Goal: Transaction & Acquisition: Purchase product/service

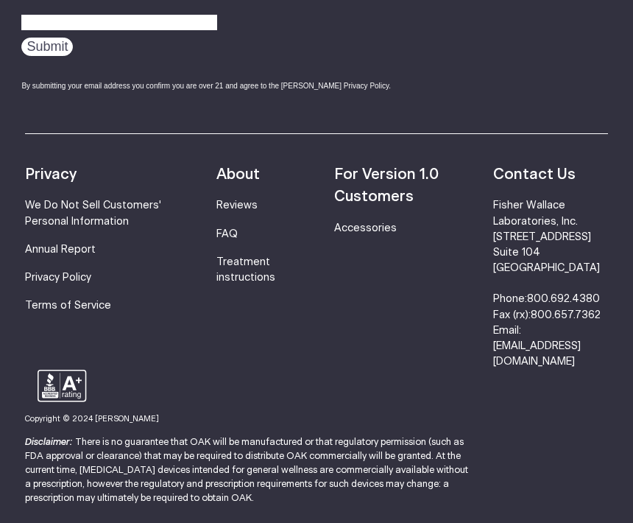
scroll to position [4831, 0]
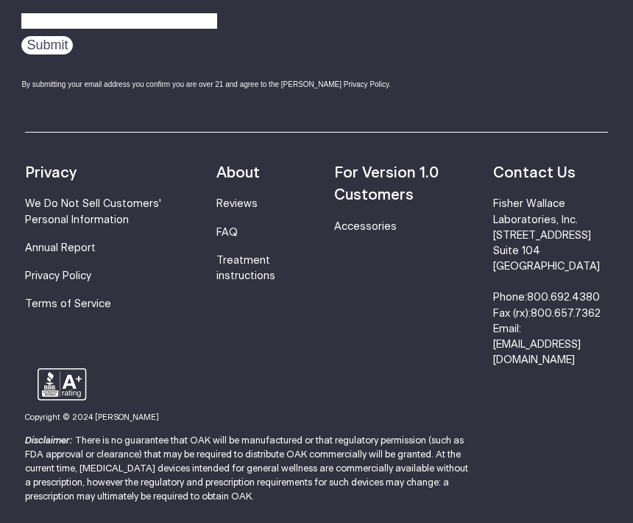
click at [394, 198] on strong "For Version 1.0 Customers" at bounding box center [386, 185] width 105 height 38
click at [363, 233] on link "Accessories" at bounding box center [365, 227] width 63 height 10
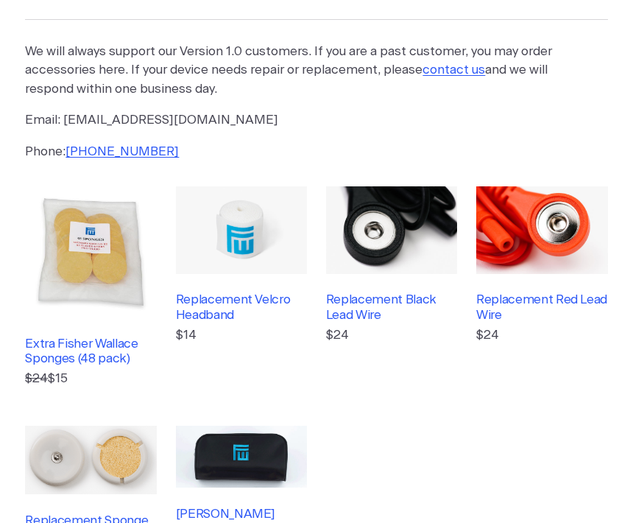
scroll to position [158, 0]
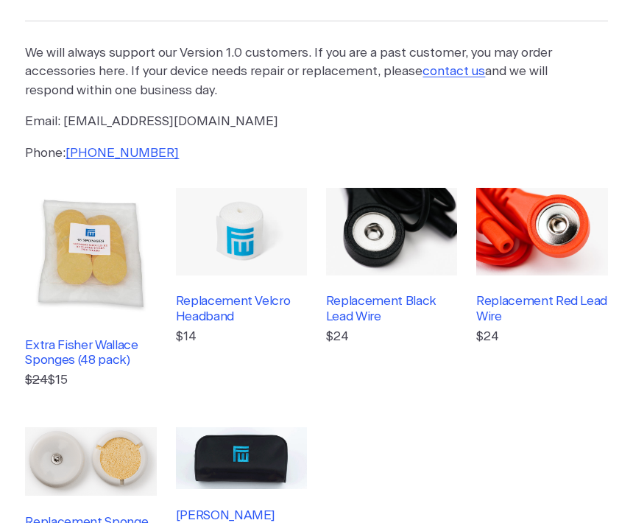
click at [396, 234] on img at bounding box center [392, 232] width 132 height 88
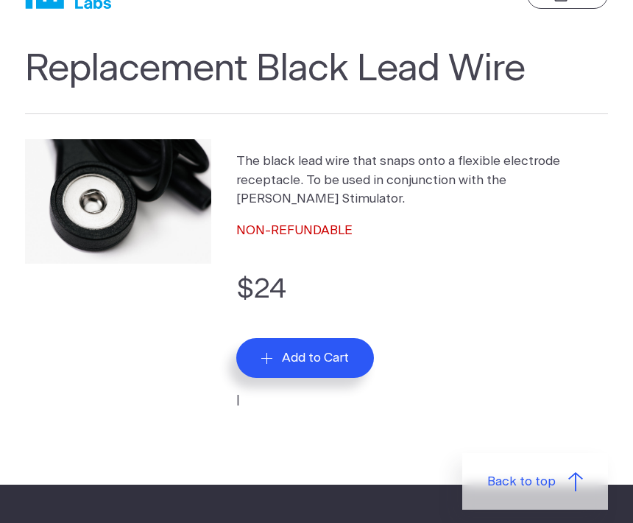
scroll to position [66, 0]
click at [325, 353] on span "Add to Cart" at bounding box center [315, 357] width 67 height 15
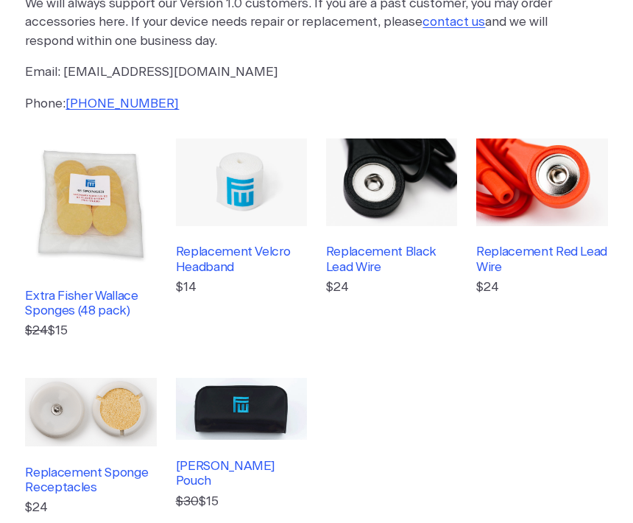
click at [540, 181] on img at bounding box center [542, 182] width 132 height 88
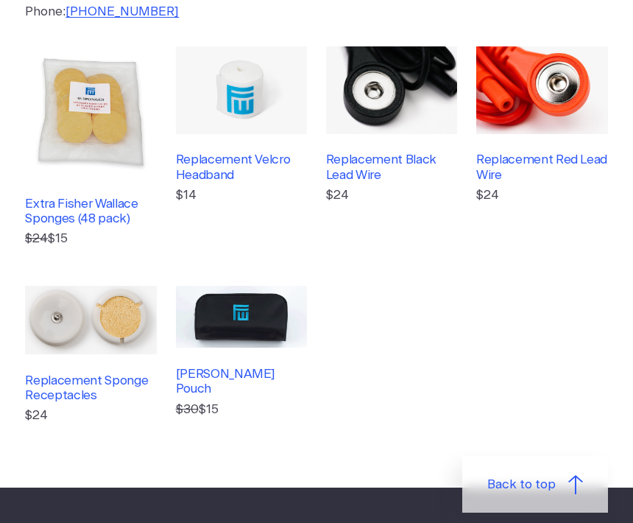
scroll to position [300, 0]
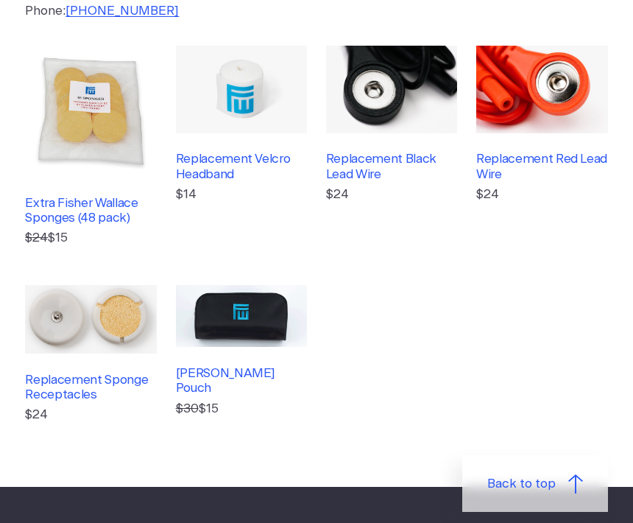
click at [106, 330] on img at bounding box center [91, 320] width 132 height 68
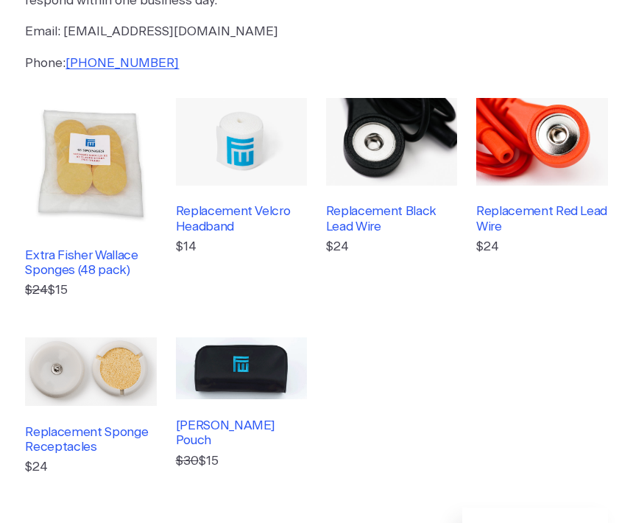
scroll to position [244, 0]
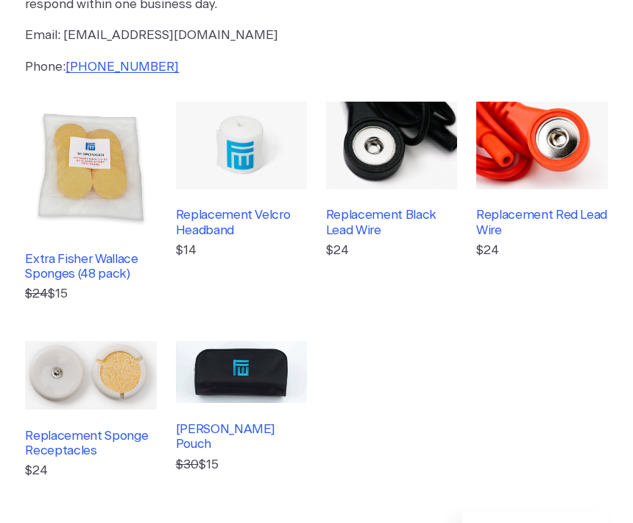
click at [401, 159] on img at bounding box center [392, 146] width 132 height 88
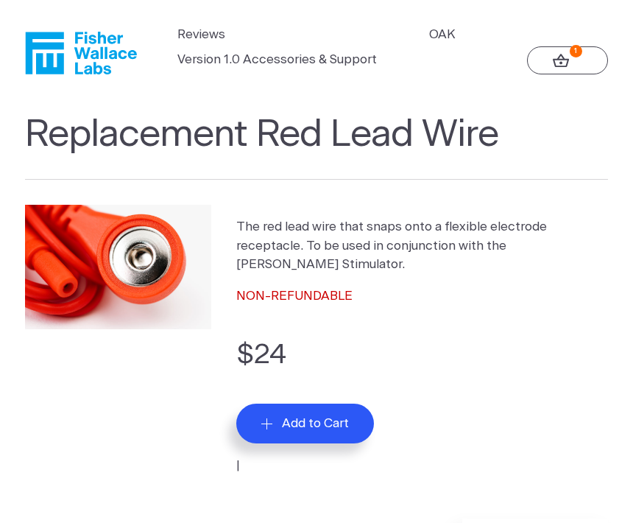
click at [338, 417] on span "Add to Cart" at bounding box center [315, 423] width 67 height 15
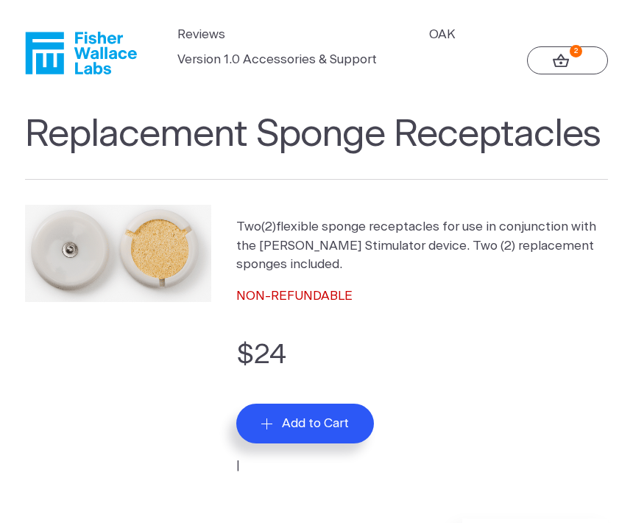
click at [316, 411] on button "Add to Cart" at bounding box center [305, 423] width 138 height 40
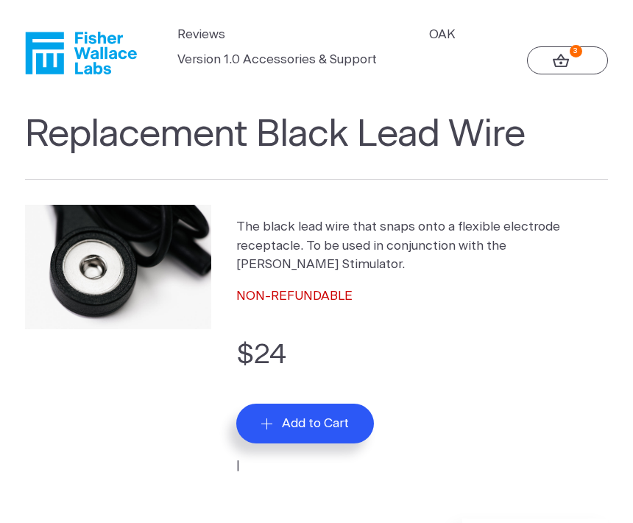
click at [569, 60] on icon at bounding box center [561, 61] width 17 height 14
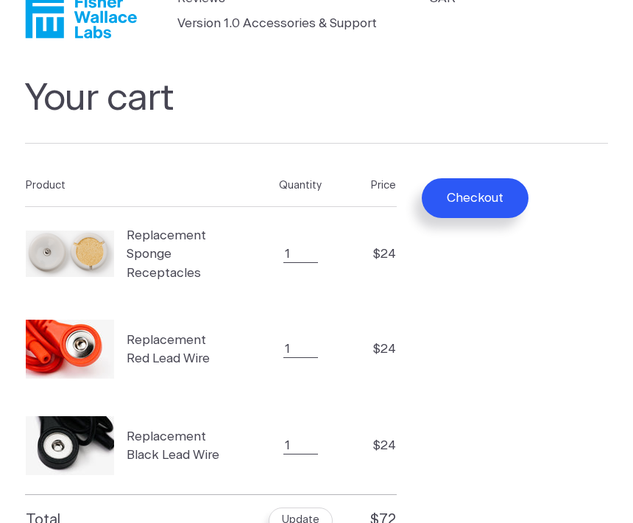
scroll to position [26, 0]
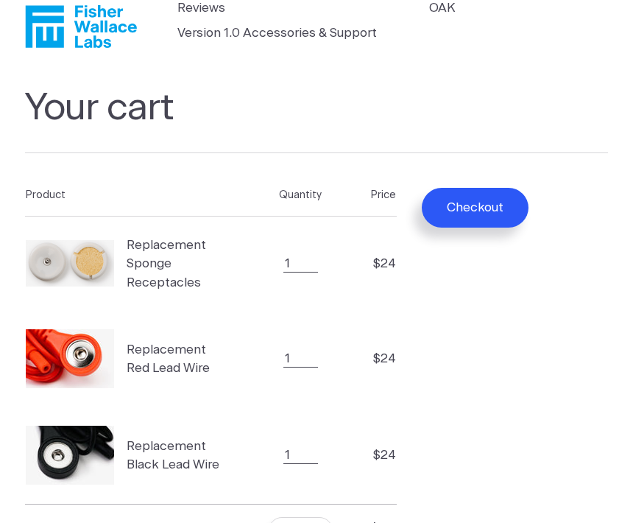
click at [475, 203] on button "Checkout" at bounding box center [475, 208] width 107 height 40
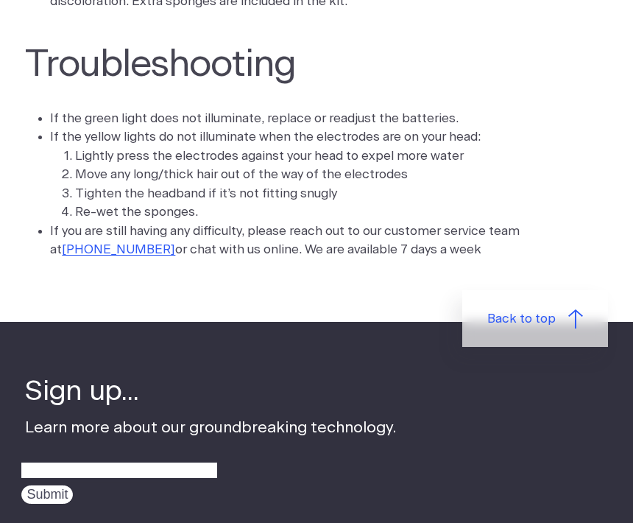
scroll to position [3540, 0]
click at [534, 184] on li "Tighten the headband if it’s not fitting snugly" at bounding box center [313, 193] width 477 height 19
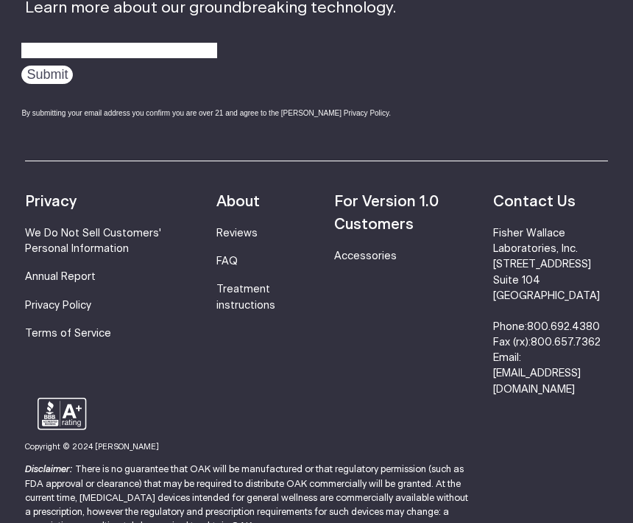
scroll to position [3968, 0]
